Goal: Transaction & Acquisition: Book appointment/travel/reservation

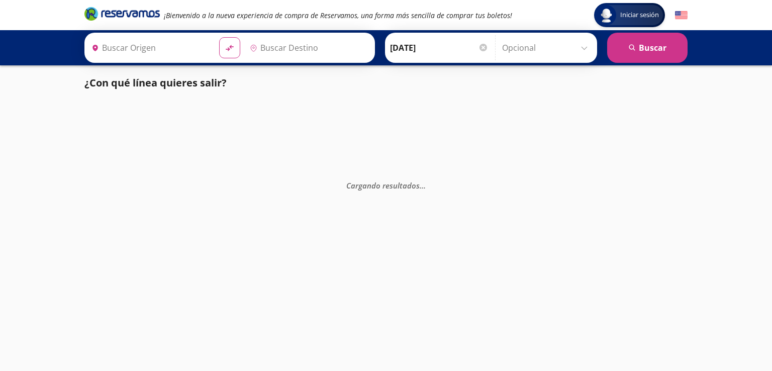
type input "[GEOGRAPHIC_DATA], [GEOGRAPHIC_DATA]"
type input "Central Terrestre Potosina, [GEOGRAPHIC_DATA][PERSON_NAME]"
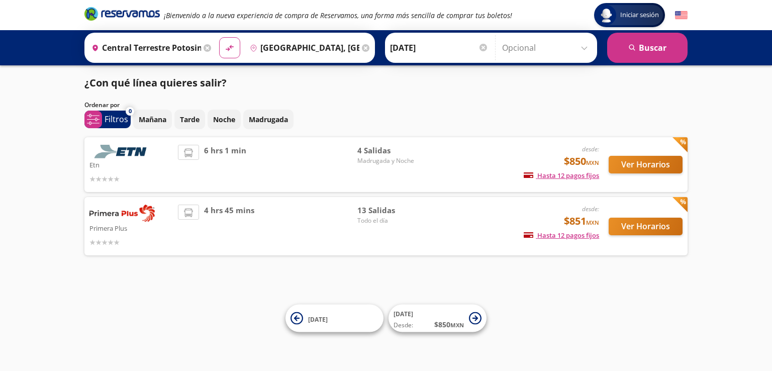
click at [366, 151] on span "4 Salidas" at bounding box center [392, 151] width 70 height 12
click at [370, 161] on span "Madrugada y Noche" at bounding box center [392, 160] width 70 height 9
click at [187, 119] on p "Tarde" at bounding box center [190, 119] width 20 height 11
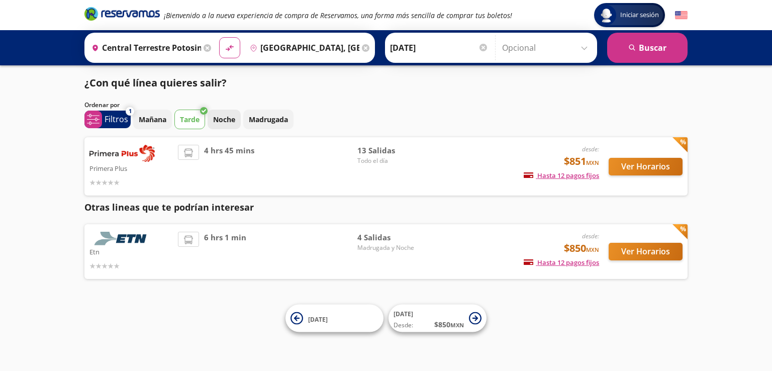
click at [219, 117] on p "Noche" at bounding box center [224, 119] width 22 height 11
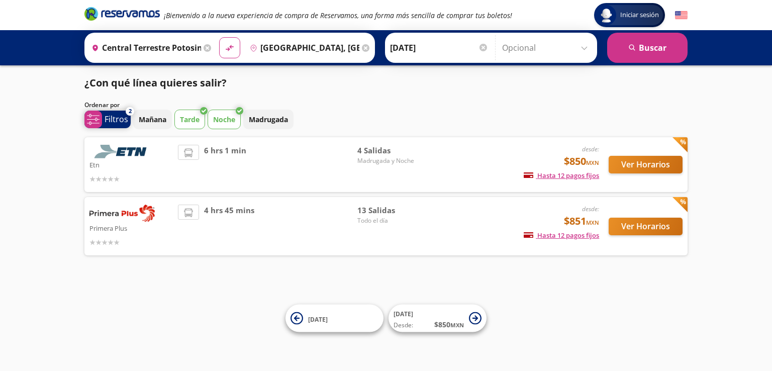
click at [110, 117] on p "Filtros" at bounding box center [117, 119] width 24 height 12
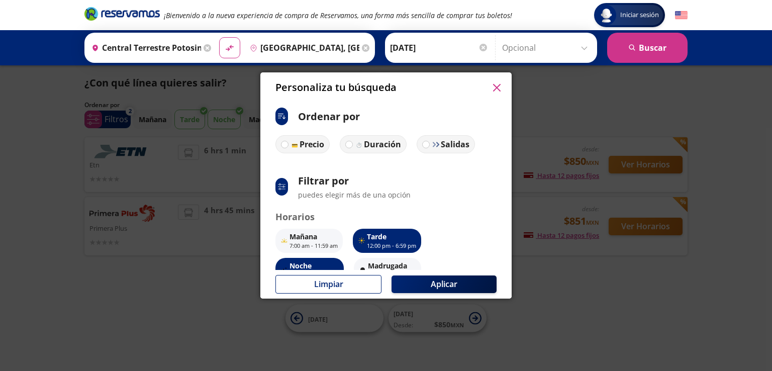
click at [500, 90] on icon "button" at bounding box center [497, 88] width 8 height 8
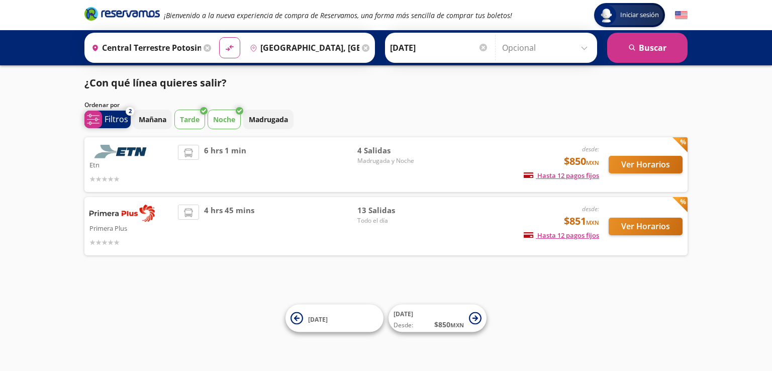
click at [122, 121] on p "Filtros" at bounding box center [117, 119] width 24 height 12
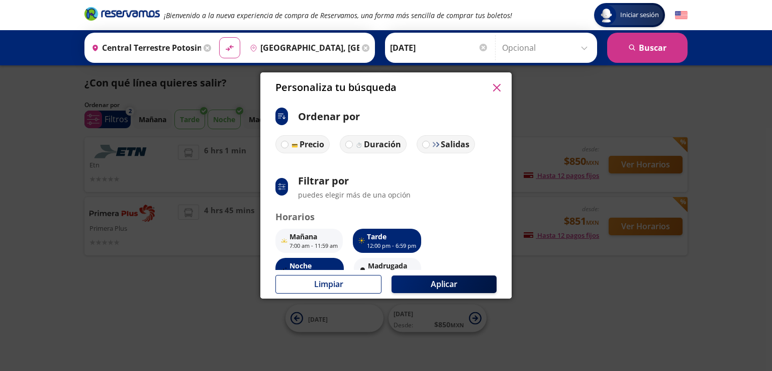
click at [502, 87] on button "button" at bounding box center [496, 87] width 15 height 15
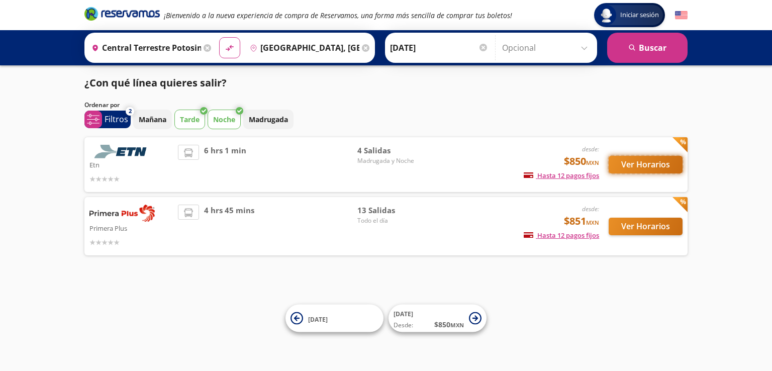
click at [648, 167] on button "Ver Horarios" at bounding box center [646, 165] width 74 height 18
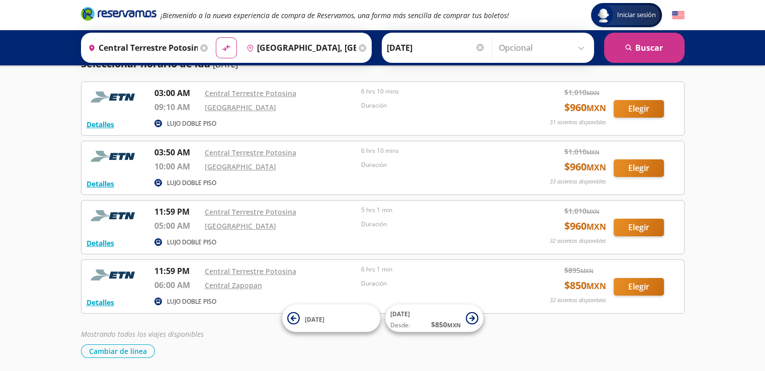
scroll to position [74, 0]
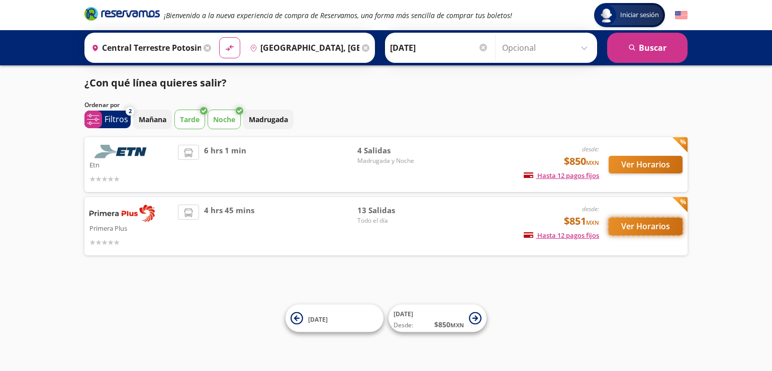
click at [656, 222] on button "Ver Horarios" at bounding box center [646, 227] width 74 height 18
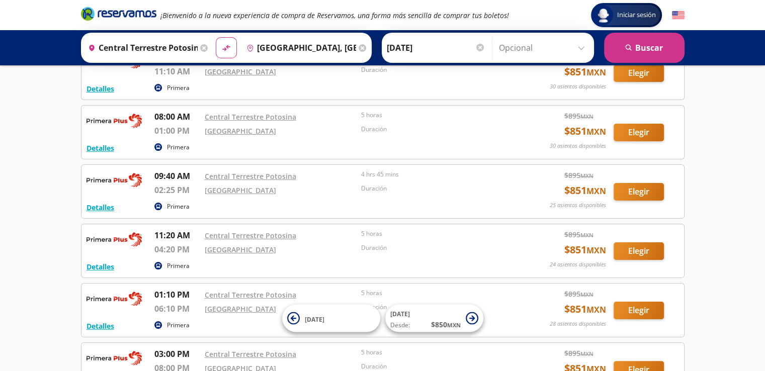
scroll to position [352, 0]
